Goal: Use online tool/utility

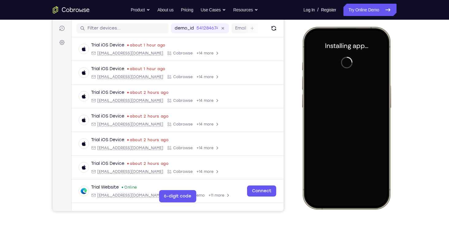
scroll to position [76, 0]
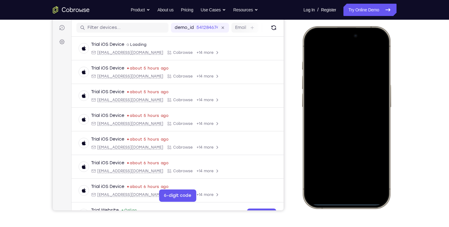
drag, startPoint x: 318, startPoint y: 32, endPoint x: 321, endPoint y: 199, distance: 166.8
click at [321, 199] on div at bounding box center [346, 116] width 81 height 175
drag, startPoint x: 343, startPoint y: 116, endPoint x: 357, endPoint y: 172, distance: 57.0
click at [357, 172] on div at bounding box center [346, 116] width 81 height 175
click at [375, 44] on div at bounding box center [346, 116] width 81 height 175
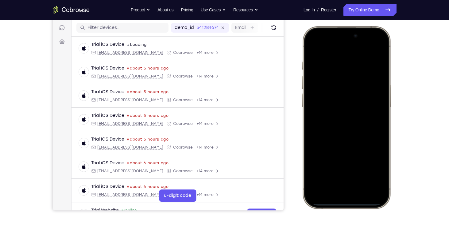
click at [336, 84] on div at bounding box center [346, 116] width 81 height 175
click at [336, 81] on div at bounding box center [346, 116] width 81 height 175
click at [329, 183] on div at bounding box center [346, 116] width 81 height 175
click at [331, 52] on div at bounding box center [346, 116] width 81 height 175
click at [335, 129] on div at bounding box center [346, 116] width 81 height 175
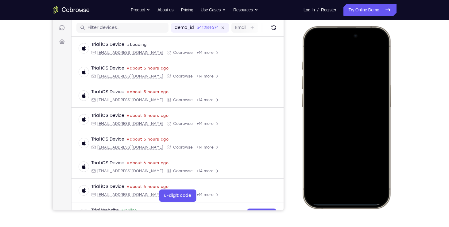
click at [332, 89] on div at bounding box center [346, 116] width 81 height 175
click at [326, 108] on div at bounding box center [346, 116] width 81 height 175
click at [324, 123] on div at bounding box center [346, 116] width 81 height 175
click at [333, 148] on div at bounding box center [346, 116] width 81 height 175
click at [351, 149] on div at bounding box center [346, 116] width 81 height 175
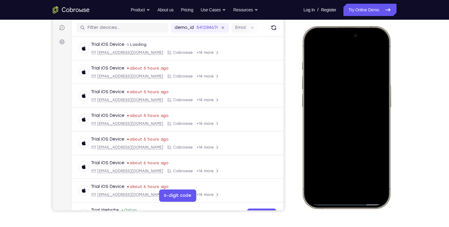
click at [351, 149] on div at bounding box center [346, 116] width 81 height 175
click at [363, 172] on div at bounding box center [346, 116] width 81 height 175
click at [314, 44] on div at bounding box center [346, 116] width 81 height 175
click at [383, 45] on div at bounding box center [346, 116] width 81 height 175
click at [357, 63] on div at bounding box center [346, 116] width 81 height 175
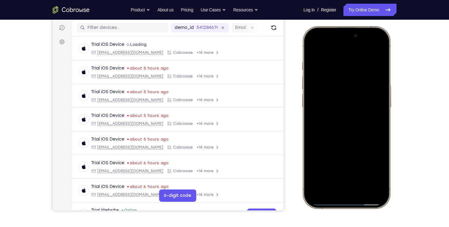
scroll to position [87, 0]
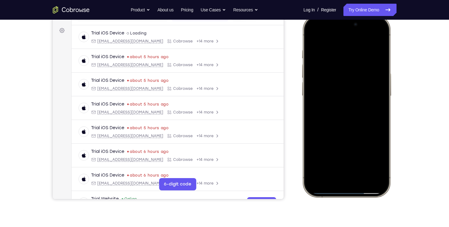
click at [319, 162] on div at bounding box center [346, 105] width 81 height 175
click at [335, 58] on div at bounding box center [346, 105] width 81 height 175
click at [343, 53] on div at bounding box center [346, 105] width 81 height 175
click at [319, 39] on div at bounding box center [346, 105] width 81 height 175
click at [344, 59] on div at bounding box center [346, 105] width 81 height 175
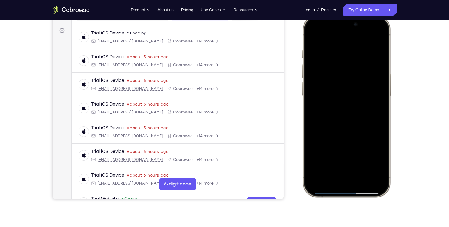
click at [318, 138] on div at bounding box center [346, 105] width 81 height 175
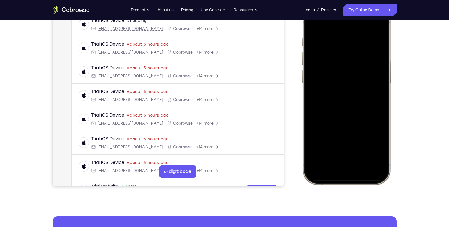
scroll to position [100, 0]
click at [381, 127] on div at bounding box center [346, 92] width 81 height 175
click at [317, 149] on div at bounding box center [346, 92] width 81 height 175
click at [381, 45] on div at bounding box center [346, 92] width 81 height 175
click at [316, 146] on div at bounding box center [346, 92] width 81 height 175
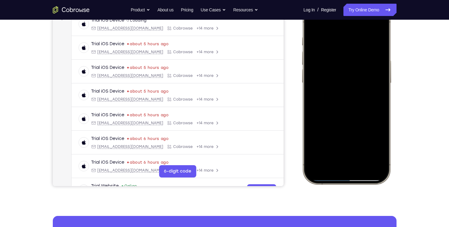
click at [379, 159] on div at bounding box center [346, 92] width 81 height 175
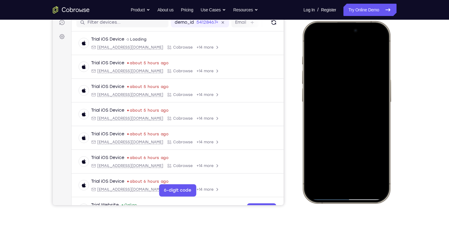
scroll to position [79, 0]
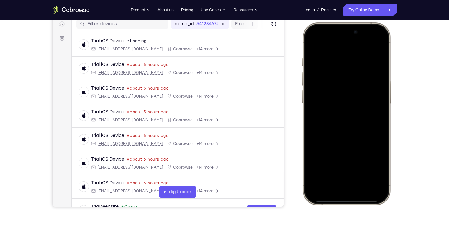
click at [341, 64] on div at bounding box center [346, 113] width 81 height 175
click at [338, 61] on div at bounding box center [346, 113] width 81 height 175
click at [366, 166] on div at bounding box center [346, 113] width 81 height 175
click at [377, 45] on div at bounding box center [346, 113] width 81 height 175
click at [362, 170] on div at bounding box center [346, 113] width 81 height 175
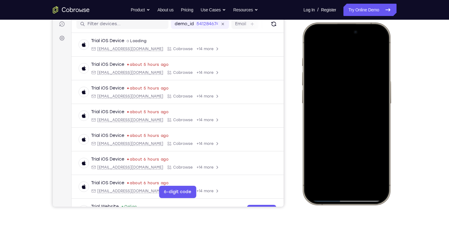
click at [310, 42] on div at bounding box center [346, 113] width 81 height 175
click at [381, 43] on div at bounding box center [346, 113] width 81 height 175
click at [317, 171] on div at bounding box center [346, 113] width 81 height 175
click at [362, 168] on div at bounding box center [346, 113] width 81 height 175
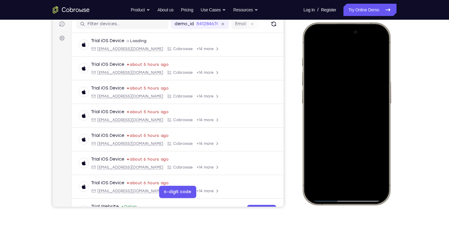
drag, startPoint x: 359, startPoint y: 77, endPoint x: 296, endPoint y: 85, distance: 63.2
click at [301, 85] on html "Online web based iOS Simulators and Android Emulators. Run iPhone, iPad, Mobile…" at bounding box center [347, 114] width 92 height 184
click at [313, 40] on div at bounding box center [346, 113] width 81 height 175
click at [373, 129] on div at bounding box center [346, 113] width 81 height 175
click at [363, 167] on div at bounding box center [346, 113] width 81 height 175
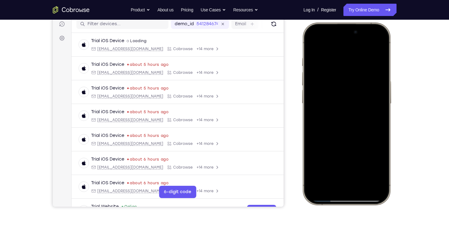
click at [312, 42] on div at bounding box center [346, 113] width 81 height 175
click at [331, 170] on div at bounding box center [346, 113] width 81 height 175
click at [321, 44] on div at bounding box center [346, 113] width 81 height 175
click at [325, 58] on div at bounding box center [346, 113] width 81 height 175
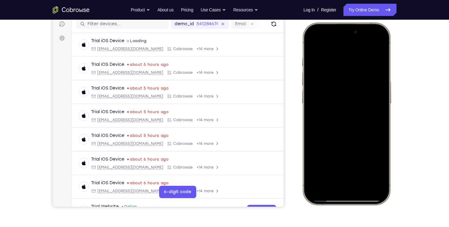
click at [321, 107] on div at bounding box center [346, 113] width 81 height 175
click at [382, 69] on div at bounding box center [346, 113] width 81 height 175
click at [312, 41] on div at bounding box center [346, 113] width 81 height 175
click at [322, 150] on div at bounding box center [346, 113] width 81 height 175
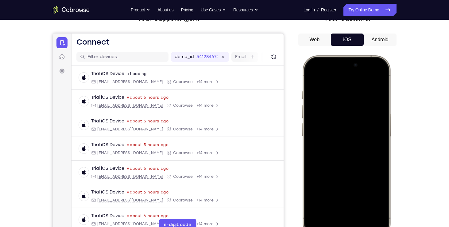
scroll to position [45, 0]
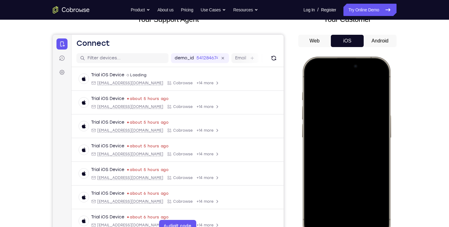
click at [313, 75] on div at bounding box center [346, 147] width 81 height 175
click at [380, 156] on div at bounding box center [346, 147] width 81 height 175
click at [382, 125] on div at bounding box center [346, 147] width 81 height 175
click at [308, 74] on div at bounding box center [346, 147] width 81 height 175
click at [310, 76] on div at bounding box center [346, 147] width 81 height 175
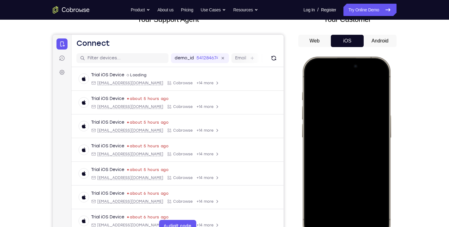
click at [310, 76] on div at bounding box center [346, 147] width 81 height 175
click at [324, 76] on div at bounding box center [346, 147] width 81 height 175
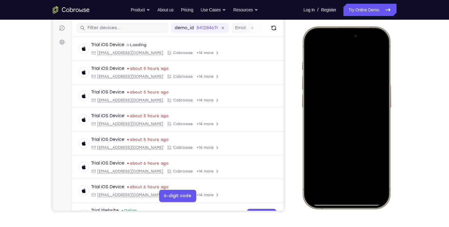
scroll to position [76, 0]
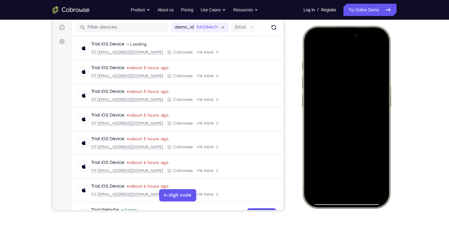
click at [336, 59] on div at bounding box center [346, 116] width 81 height 175
click at [313, 46] on div at bounding box center [346, 116] width 81 height 175
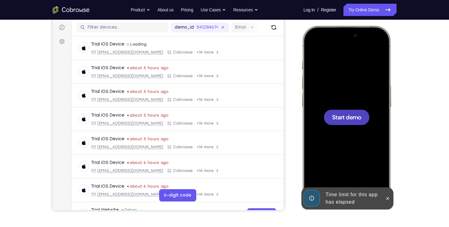
click at [328, 52] on div at bounding box center [346, 116] width 81 height 175
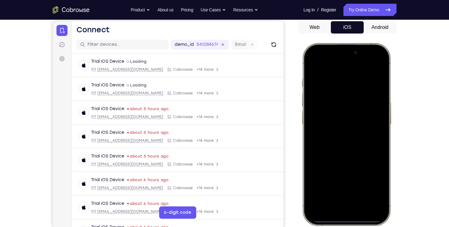
scroll to position [56, 0]
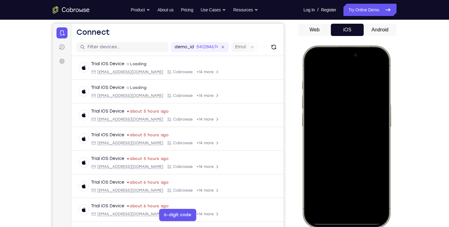
drag, startPoint x: 319, startPoint y: 50, endPoint x: 373, endPoint y: 242, distance: 199.9
click at [373, 226] on html "Online web based iOS Simulators and Android Emulators. Run iPhone, iPad, Mobile…" at bounding box center [347, 137] width 92 height 184
drag, startPoint x: 358, startPoint y: 131, endPoint x: 363, endPoint y: 186, distance: 55.9
click at [363, 186] on div at bounding box center [346, 136] width 81 height 175
click at [372, 67] on div at bounding box center [346, 136] width 81 height 175
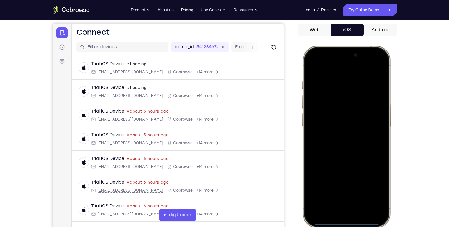
click at [335, 96] on div at bounding box center [346, 136] width 81 height 175
click at [333, 203] on div at bounding box center [346, 136] width 81 height 175
click at [339, 148] on div at bounding box center [346, 136] width 81 height 175
click at [327, 107] on div at bounding box center [346, 136] width 81 height 175
click at [327, 127] on div at bounding box center [346, 136] width 81 height 175
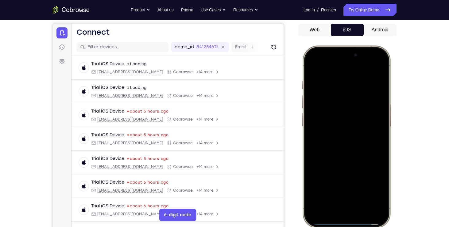
click at [335, 137] on div at bounding box center [346, 136] width 81 height 175
click at [330, 165] on div at bounding box center [346, 136] width 81 height 175
click at [330, 194] on div at bounding box center [346, 136] width 81 height 175
click at [333, 68] on div at bounding box center [346, 136] width 81 height 175
click at [342, 74] on div at bounding box center [346, 136] width 81 height 175
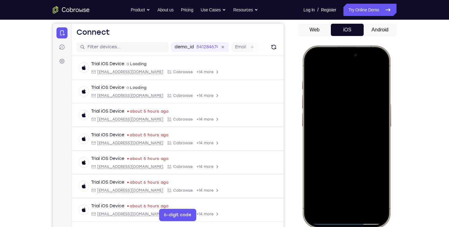
click at [312, 66] on div at bounding box center [346, 136] width 81 height 175
click at [336, 83] on div at bounding box center [346, 136] width 81 height 175
click at [313, 65] on div at bounding box center [346, 136] width 81 height 175
click at [317, 191] on div at bounding box center [346, 136] width 81 height 175
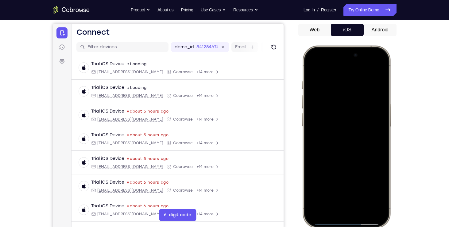
click at [317, 191] on div at bounding box center [346, 136] width 81 height 175
click at [316, 191] on div at bounding box center [346, 136] width 81 height 175
click at [362, 189] on div at bounding box center [346, 136] width 81 height 175
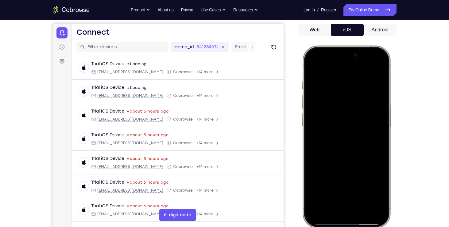
scroll to position [63, 0]
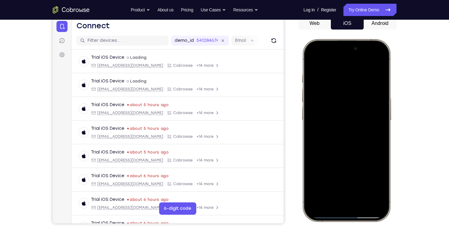
click at [314, 58] on div at bounding box center [346, 129] width 81 height 175
click at [329, 184] on div at bounding box center [346, 129] width 81 height 175
click at [338, 60] on div at bounding box center [346, 129] width 81 height 175
click at [349, 75] on div at bounding box center [346, 129] width 81 height 175
click at [314, 60] on div at bounding box center [346, 129] width 81 height 175
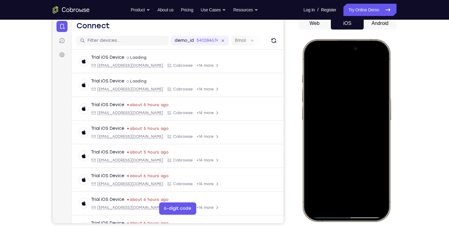
click at [339, 83] on div at bounding box center [346, 129] width 81 height 175
click at [312, 61] on div at bounding box center [346, 129] width 81 height 175
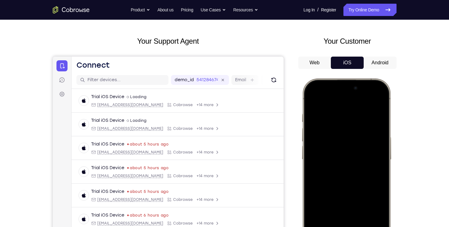
scroll to position [37, 0]
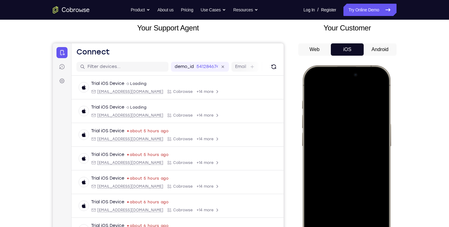
click at [336, 96] on div at bounding box center [346, 156] width 81 height 175
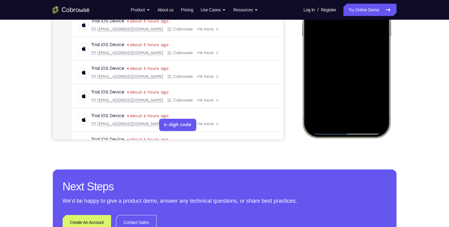
scroll to position [148, 0]
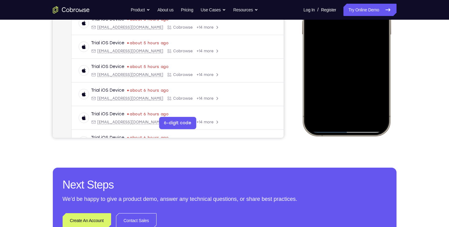
click at [317, 99] on div at bounding box center [346, 44] width 81 height 175
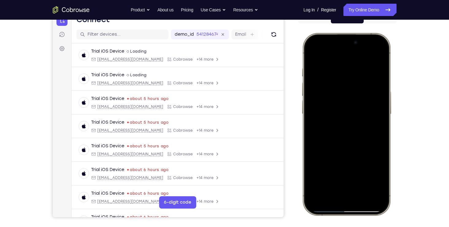
scroll to position [69, 0]
click at [343, 71] on div at bounding box center [346, 123] width 81 height 175
click at [362, 68] on div at bounding box center [346, 123] width 81 height 175
click at [375, 55] on div at bounding box center [346, 123] width 81 height 175
click at [361, 178] on div at bounding box center [346, 123] width 81 height 175
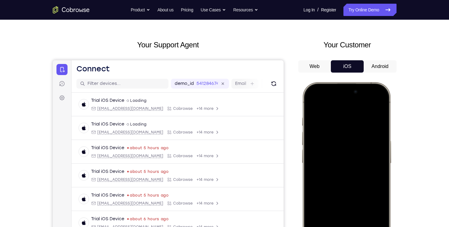
scroll to position [20, 0]
